Goal: Transaction & Acquisition: Subscribe to service/newsletter

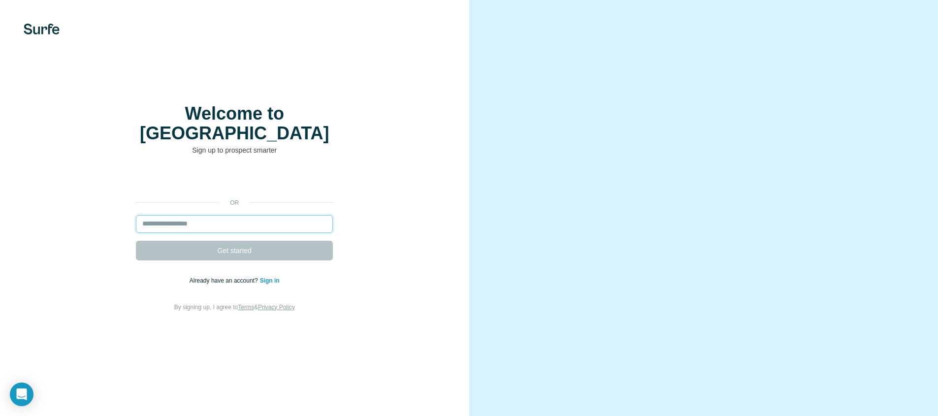
click at [204, 222] on input "email" at bounding box center [234, 224] width 197 height 18
drag, startPoint x: 180, startPoint y: 230, endPoint x: 194, endPoint y: 222, distance: 16.1
click at [180, 230] on input "email" at bounding box center [234, 224] width 197 height 18
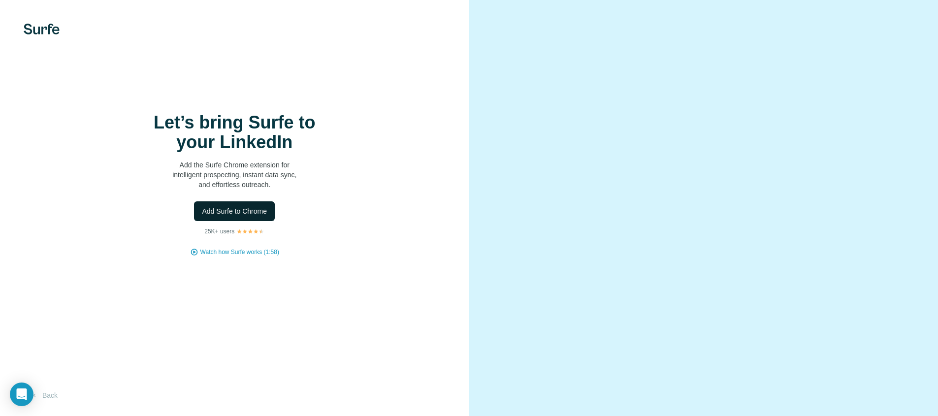
click at [250, 216] on span "Add Surfe to Chrome" at bounding box center [234, 211] width 65 height 10
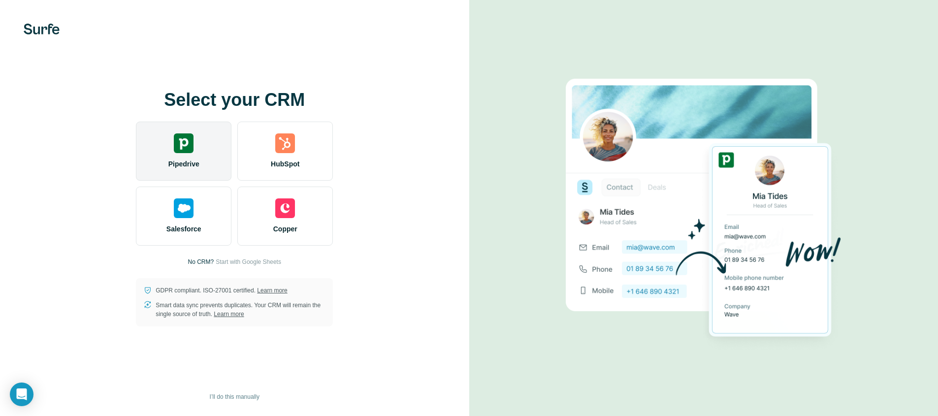
click at [176, 155] on div "Pipedrive" at bounding box center [184, 151] width 96 height 59
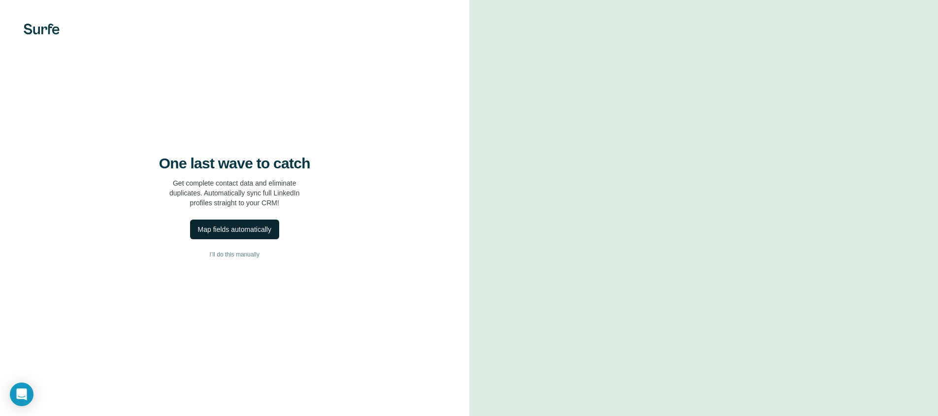
click at [237, 234] on div "Map fields automatically" at bounding box center [234, 230] width 73 height 10
